Goal: Task Accomplishment & Management: Use online tool/utility

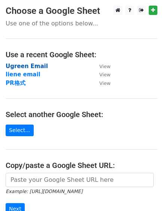
click at [25, 67] on strong "Ugreen Email" at bounding box center [27, 66] width 42 height 7
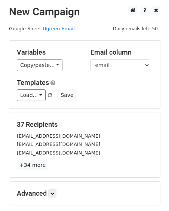
scroll to position [42, 0]
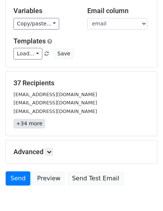
click at [33, 125] on link "+34 more" at bounding box center [28, 123] width 31 height 9
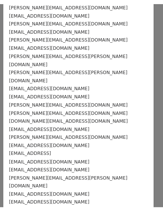
scroll to position [1, 0]
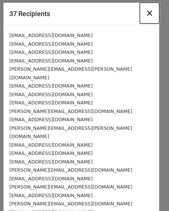
click at [146, 13] on span "×" at bounding box center [149, 13] width 7 height 10
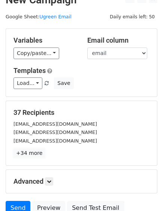
scroll to position [0, 0]
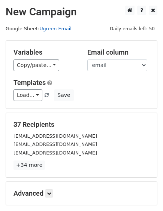
click at [56, 28] on link "Ugreen Email" at bounding box center [55, 29] width 32 height 6
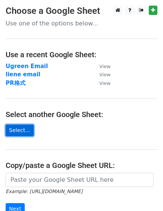
click at [26, 131] on link "Select..." at bounding box center [20, 131] width 28 height 12
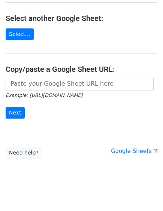
scroll to position [19, 0]
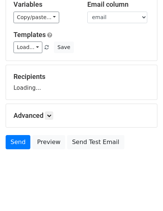
scroll to position [48, 0]
